Goal: Task Accomplishment & Management: Use online tool/utility

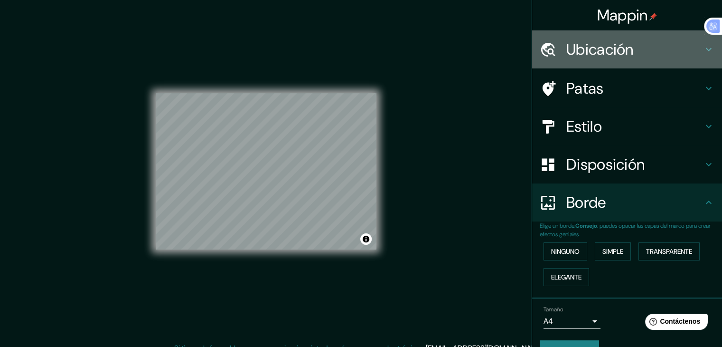
click at [613, 44] on font "Ubicación" at bounding box center [600, 49] width 67 height 20
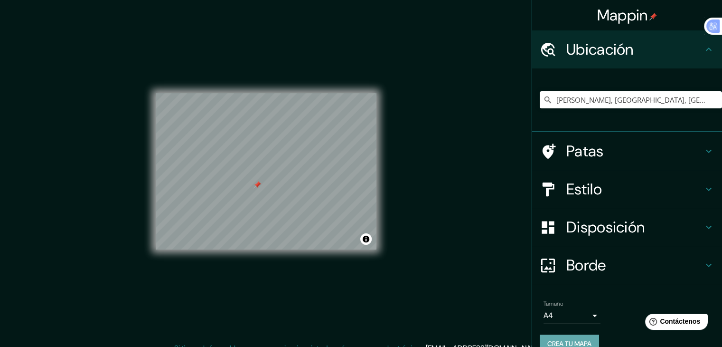
click at [571, 339] on font "Crea tu mapa" at bounding box center [570, 343] width 44 height 9
click at [556, 337] on font "Crea tu mapa" at bounding box center [570, 343] width 44 height 12
click at [256, 184] on div at bounding box center [258, 185] width 8 height 8
click at [370, 242] on button "Activar o desactivar atribución" at bounding box center [365, 238] width 11 height 11
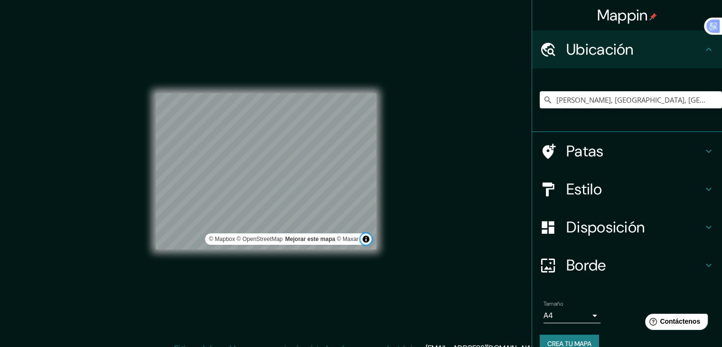
click at [370, 242] on button "Activar o desactivar atribución" at bounding box center [365, 238] width 11 height 11
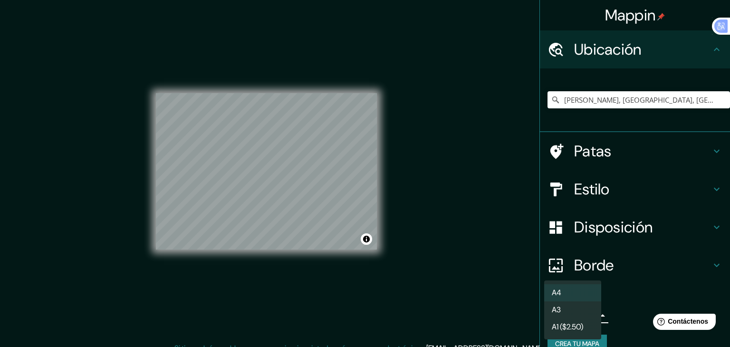
click at [569, 312] on body "Mappin Ubicación [PERSON_NAME][GEOGRAPHIC_DATA], [GEOGRAPHIC_DATA], [GEOGRAPHIC…" at bounding box center [365, 173] width 730 height 347
click at [571, 312] on li "A3" at bounding box center [572, 311] width 57 height 18
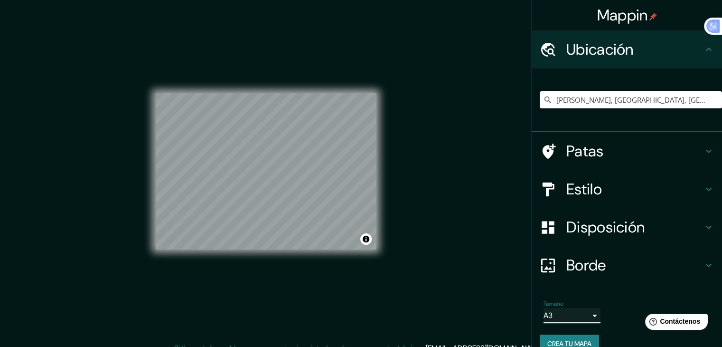
scroll to position [11, 0]
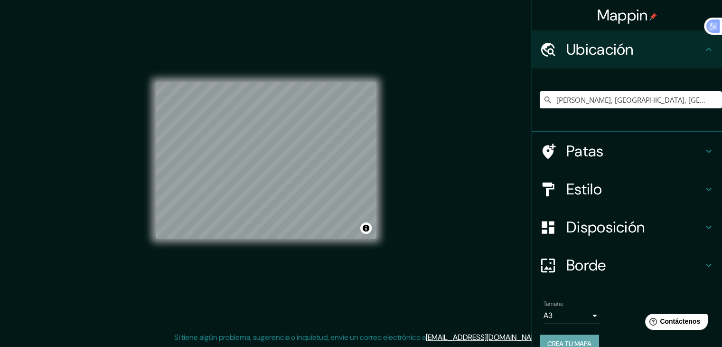
click at [564, 345] on font "Crea tu mapa" at bounding box center [570, 343] width 44 height 9
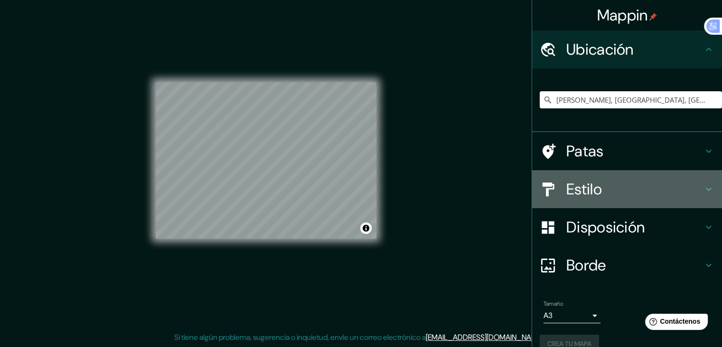
click at [581, 195] on font "Estilo" at bounding box center [585, 189] width 36 height 20
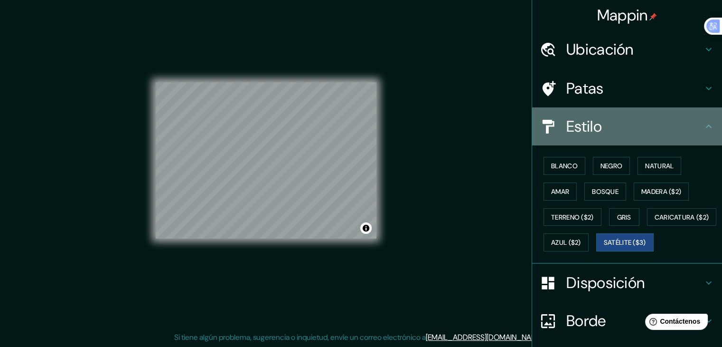
click at [616, 112] on div "Estilo" at bounding box center [627, 126] width 190 height 38
click at [703, 121] on icon at bounding box center [708, 126] width 11 height 11
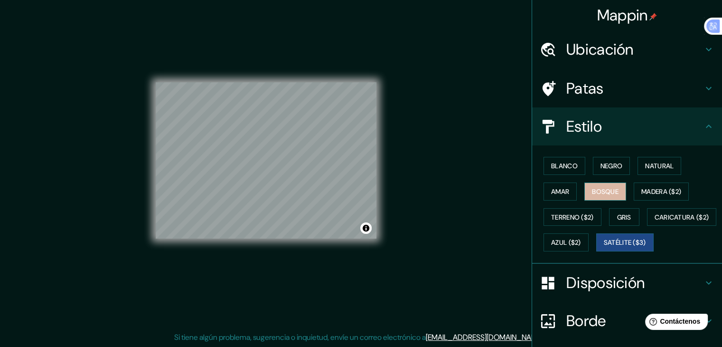
click at [603, 189] on font "Bosque" at bounding box center [605, 191] width 27 height 9
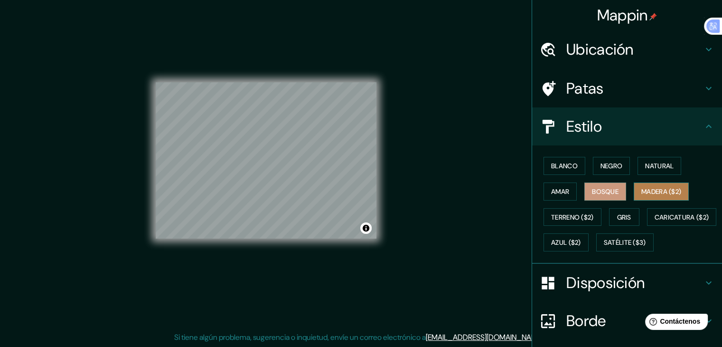
click at [648, 191] on font "Madera ($2)" at bounding box center [662, 191] width 40 height 9
click at [565, 190] on button "Amar" at bounding box center [560, 191] width 33 height 18
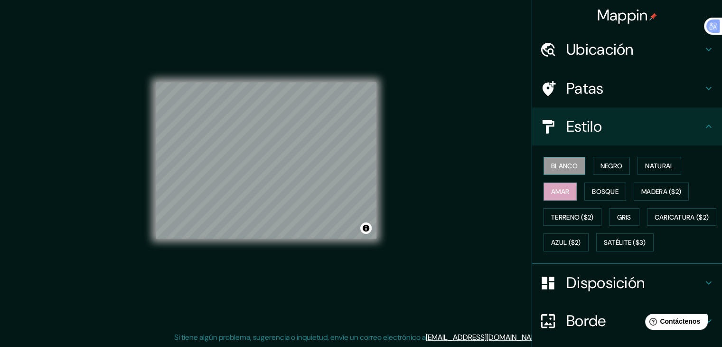
click at [562, 158] on button "Blanco" at bounding box center [565, 166] width 42 height 18
click at [607, 167] on font "Negro" at bounding box center [612, 165] width 22 height 9
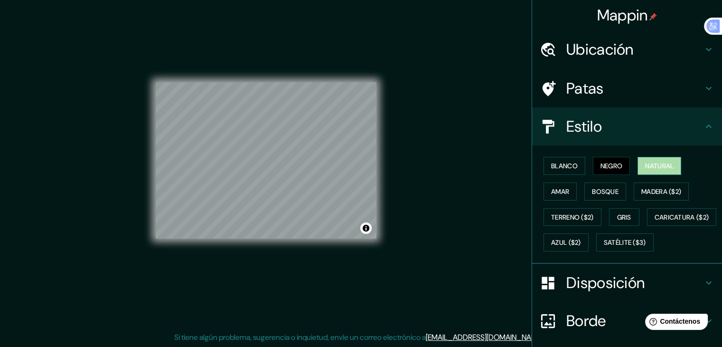
click at [645, 164] on font "Natural" at bounding box center [659, 165] width 28 height 9
click at [551, 193] on font "Amar" at bounding box center [560, 191] width 18 height 9
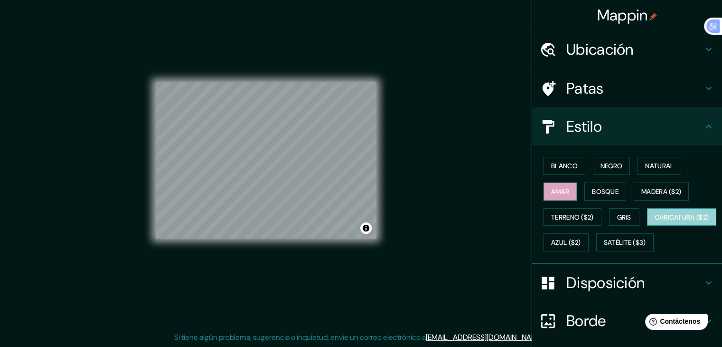
click at [655, 221] on font "Caricatura ($2)" at bounding box center [682, 217] width 55 height 9
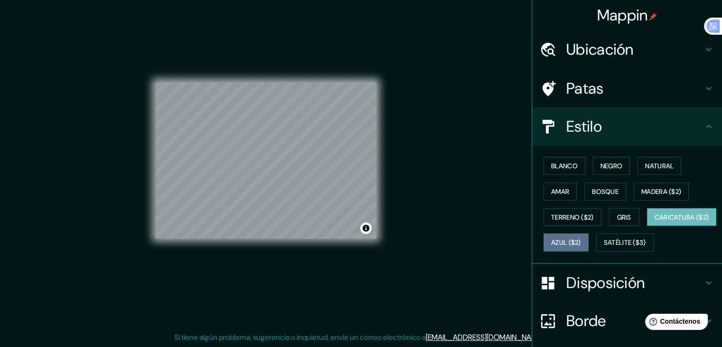
click at [581, 241] on font "Azul ($2)" at bounding box center [566, 242] width 30 height 9
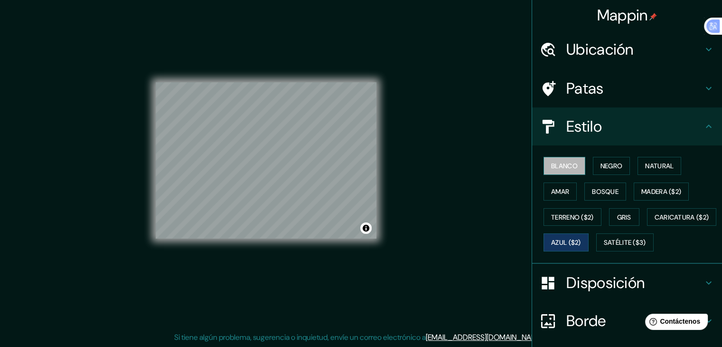
click at [556, 173] on button "Blanco" at bounding box center [565, 166] width 42 height 18
click at [606, 167] on font "Negro" at bounding box center [612, 165] width 22 height 9
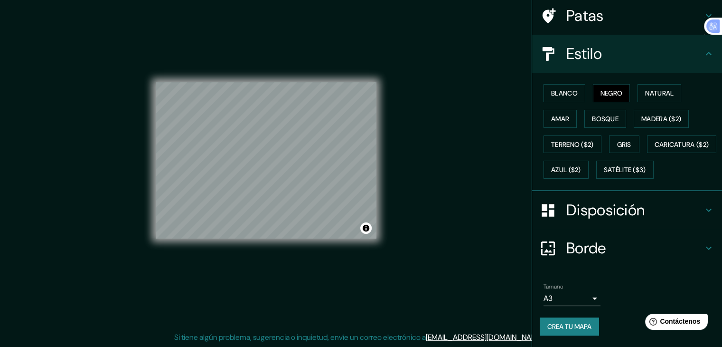
scroll to position [96, 0]
click at [566, 327] on font "Crea tu mapa" at bounding box center [570, 326] width 44 height 9
